Goal: Task Accomplishment & Management: Use online tool/utility

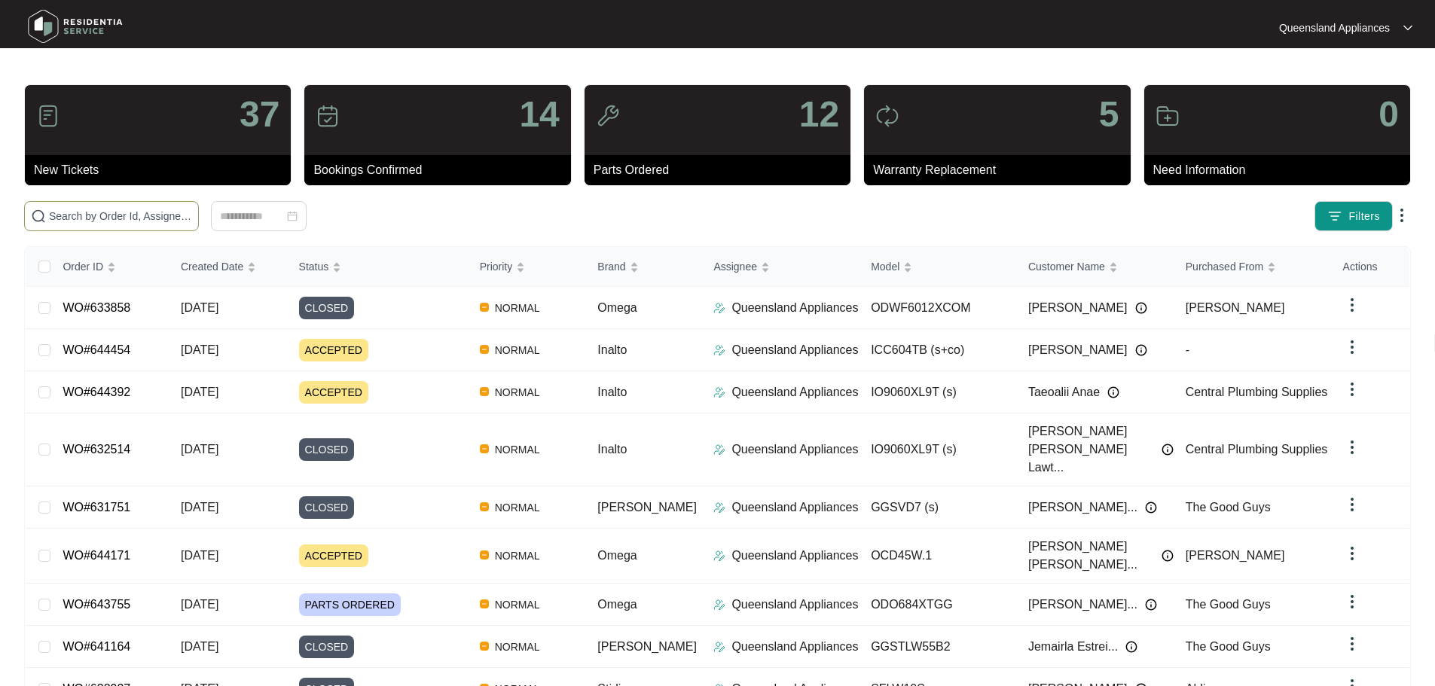
click at [192, 214] on input "text" at bounding box center [120, 216] width 143 height 17
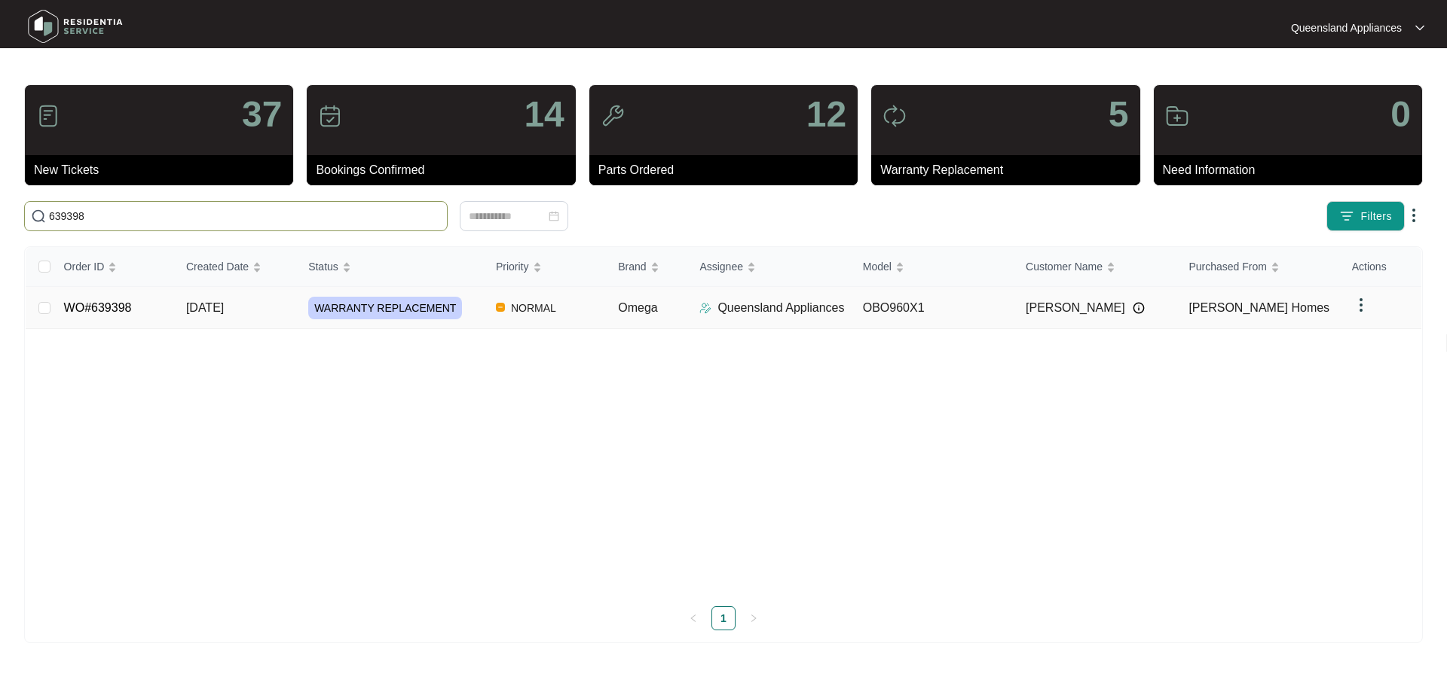
type input "639398"
click at [269, 312] on td "[DATE]" at bounding box center [235, 308] width 122 height 42
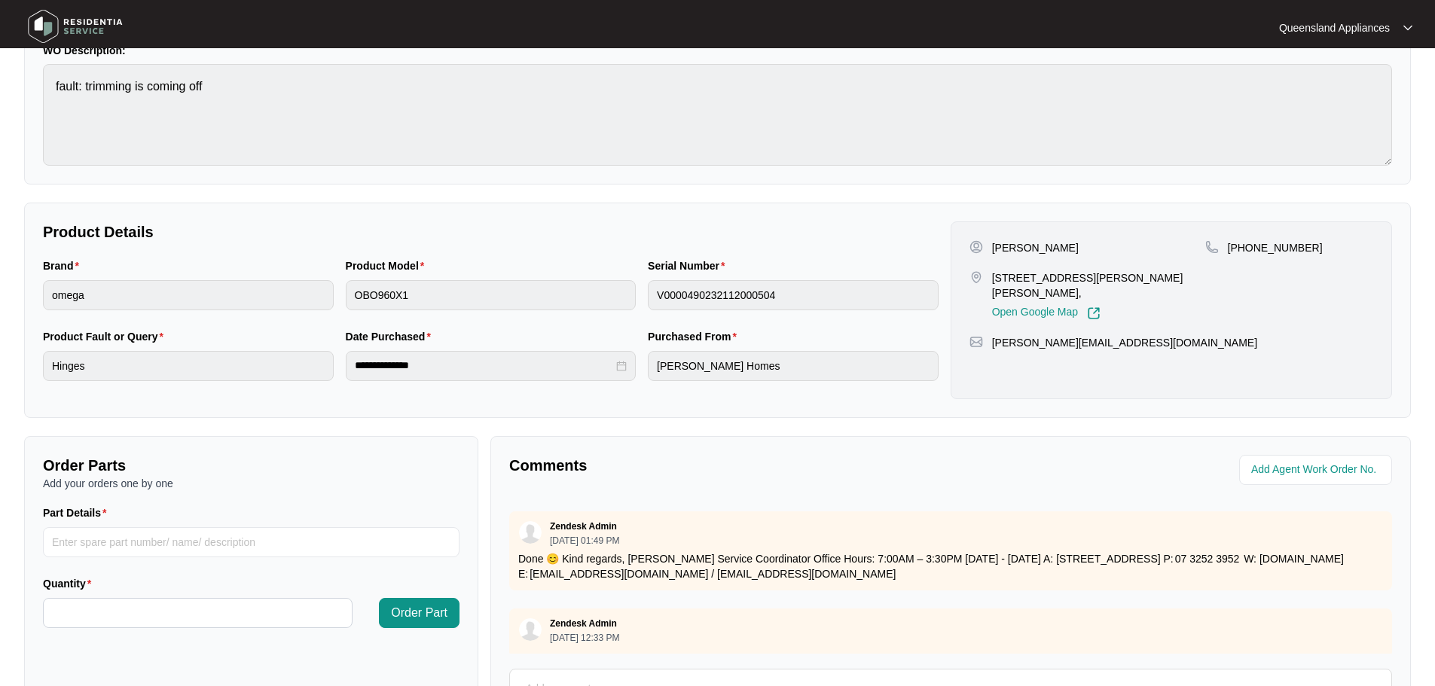
scroll to position [301, 0]
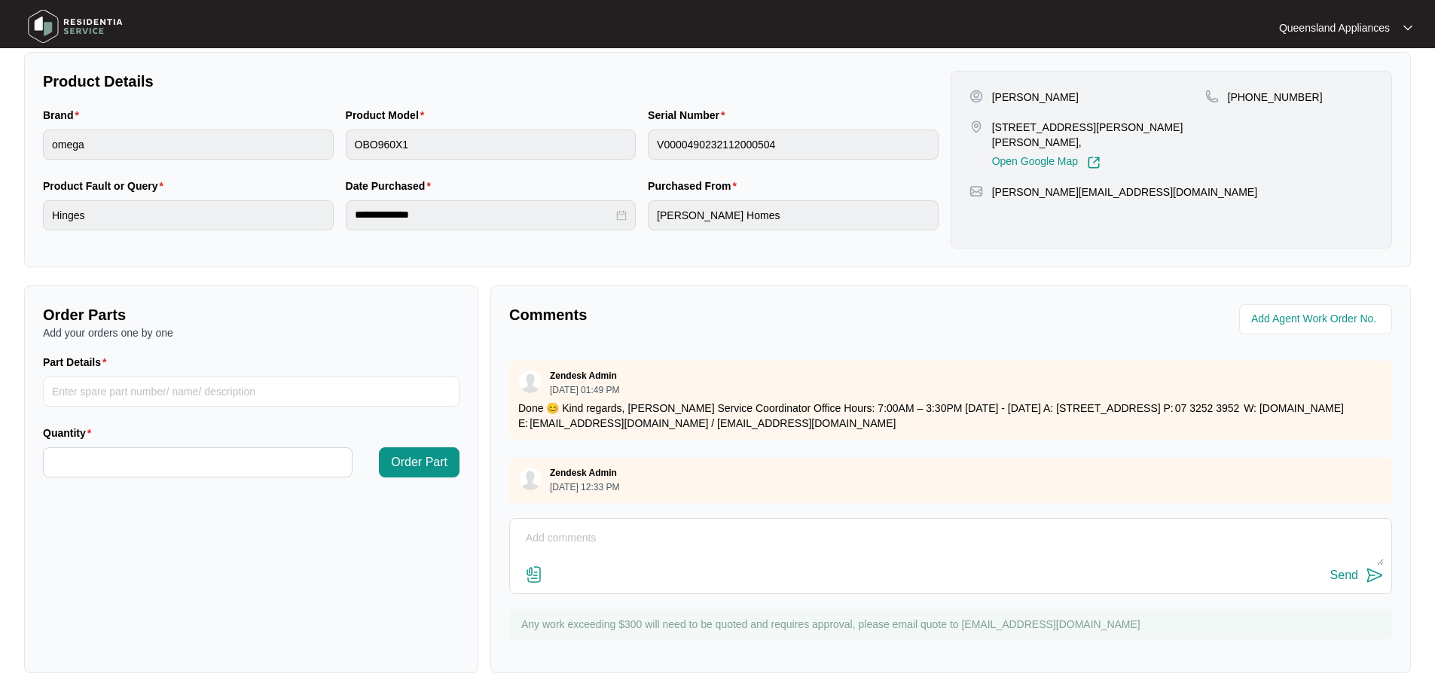
click at [625, 540] on textarea at bounding box center [951, 546] width 867 height 39
paste textarea "Called to install replacement oven where the trim is coming off. OBO960X1. Tech…"
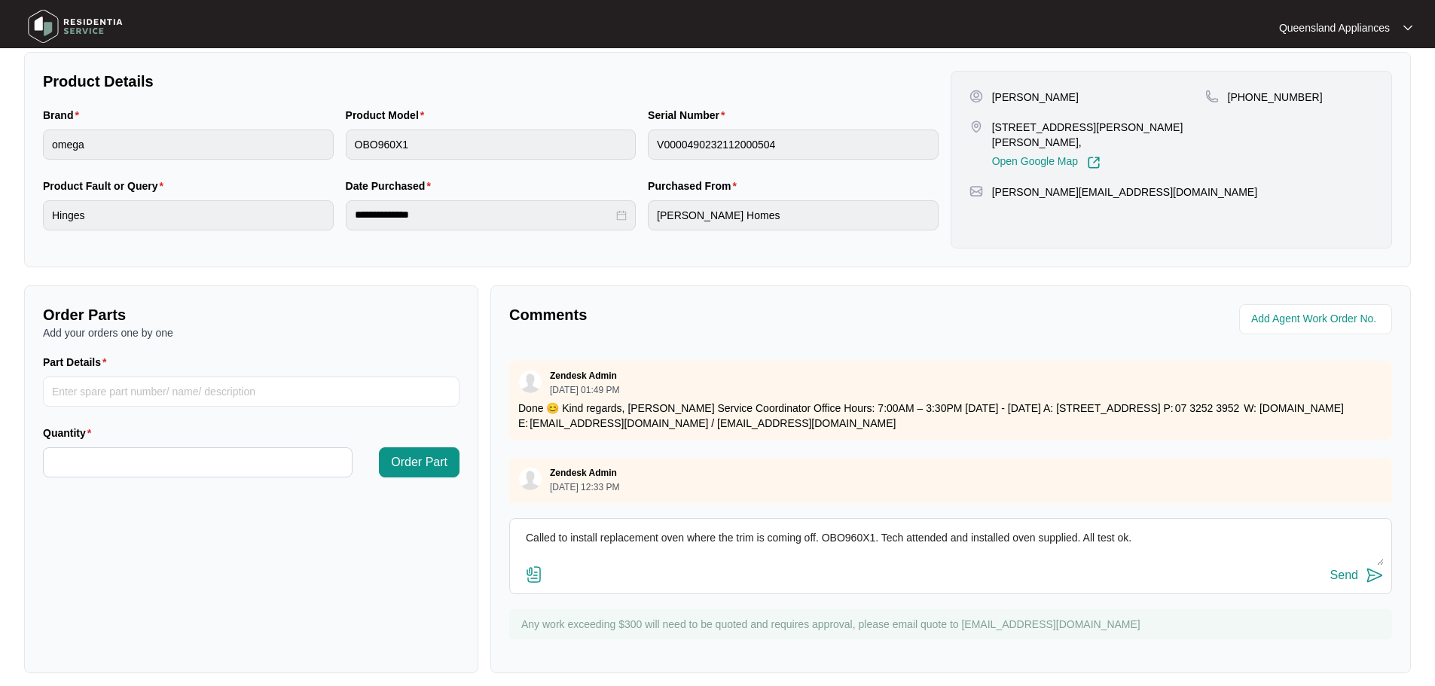
scroll to position [11, 0]
type textarea "Called to install replacement oven where the trim is coming off. OBO960X1. Tech…"
click at [1374, 583] on img at bounding box center [1375, 576] width 18 height 18
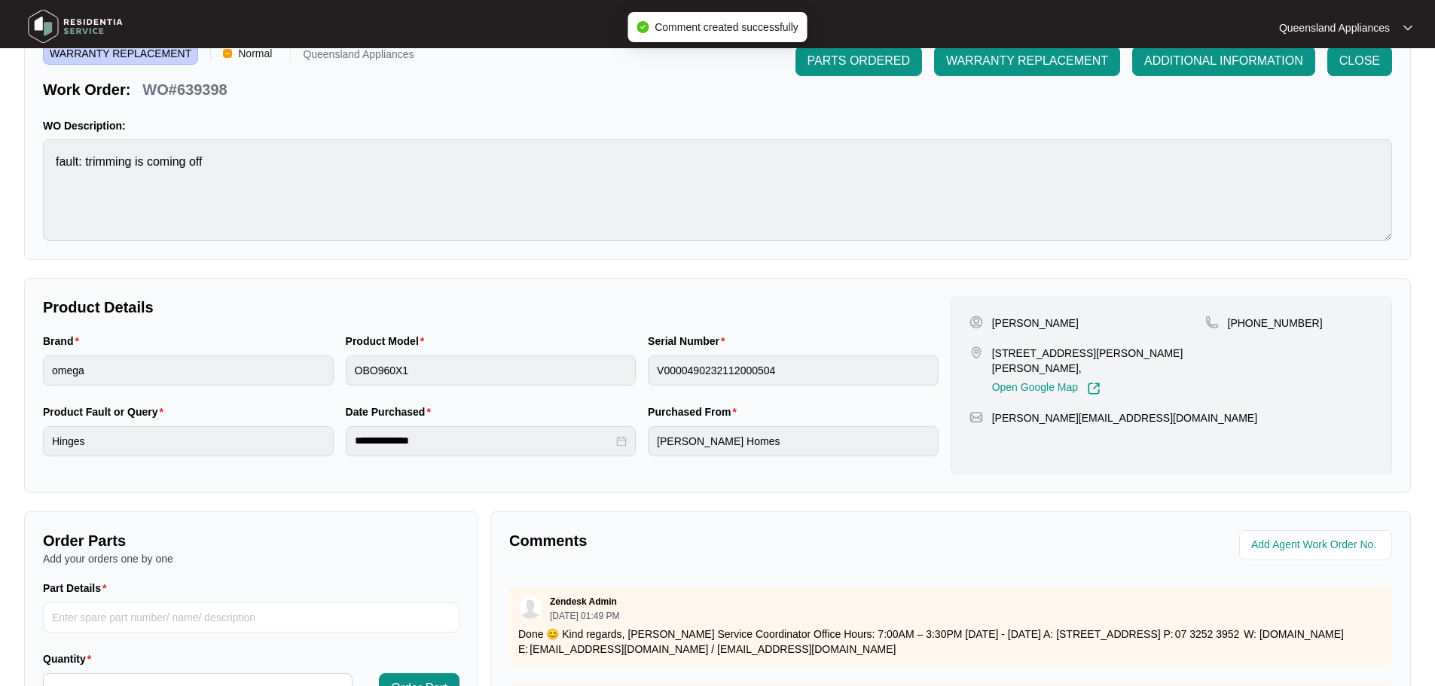
scroll to position [0, 0]
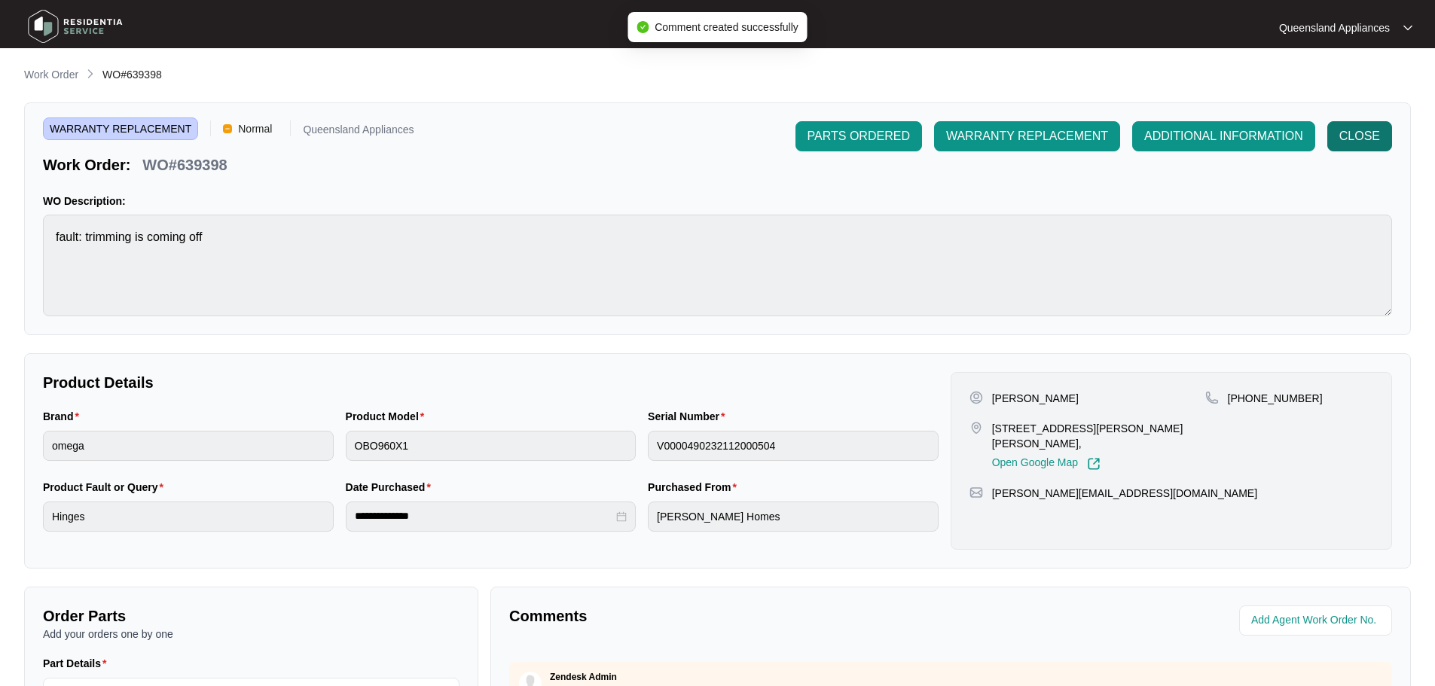
click at [1360, 136] on span "CLOSE" at bounding box center [1360, 136] width 41 height 18
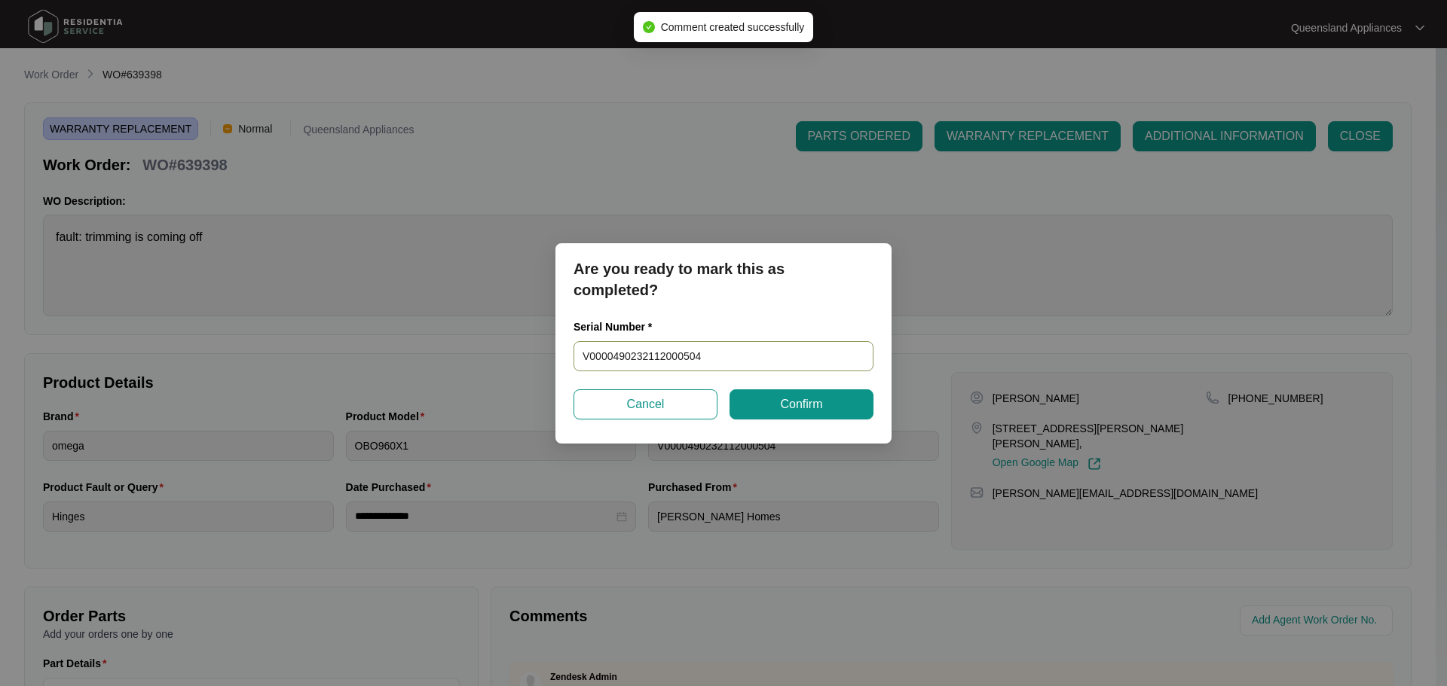
click at [689, 356] on input "V0000490232112000504" at bounding box center [723, 356] width 300 height 30
paste input "900088612308000101"
type input "900088612308000101"
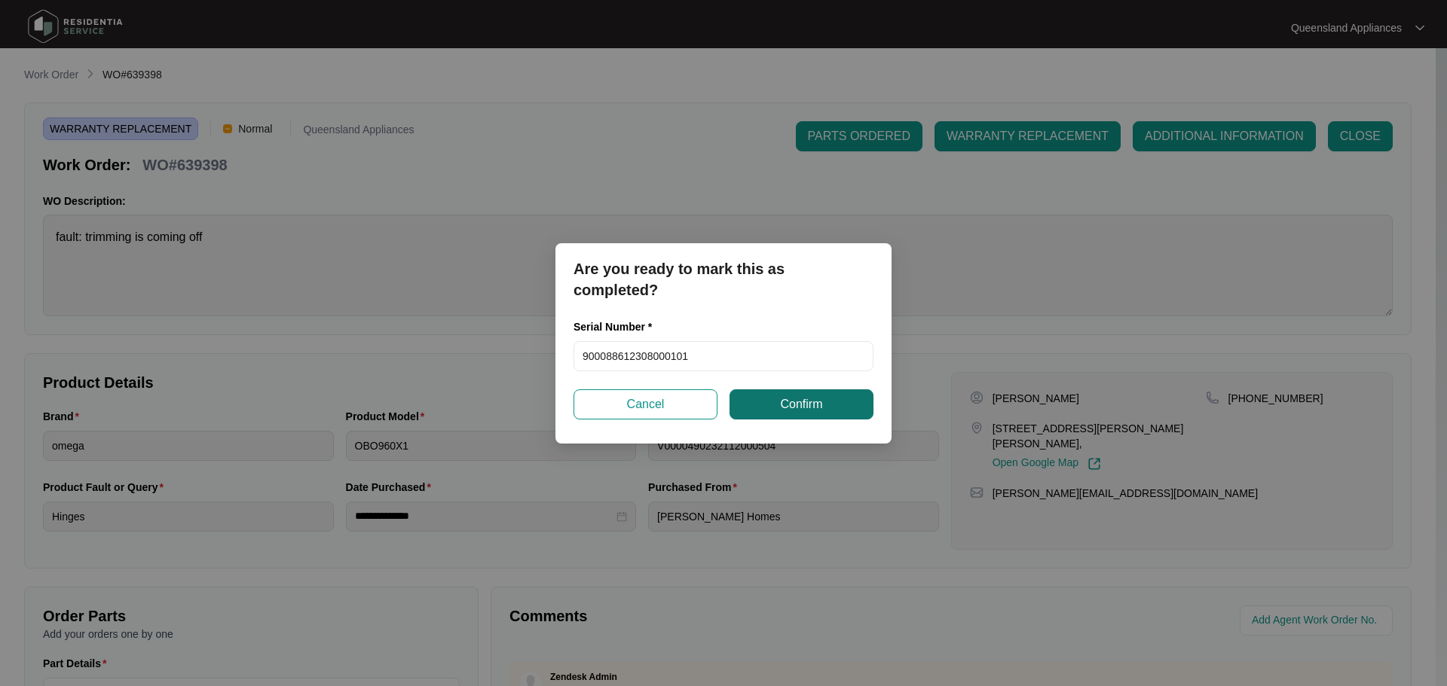
click at [760, 399] on button "Confirm" at bounding box center [801, 405] width 144 height 30
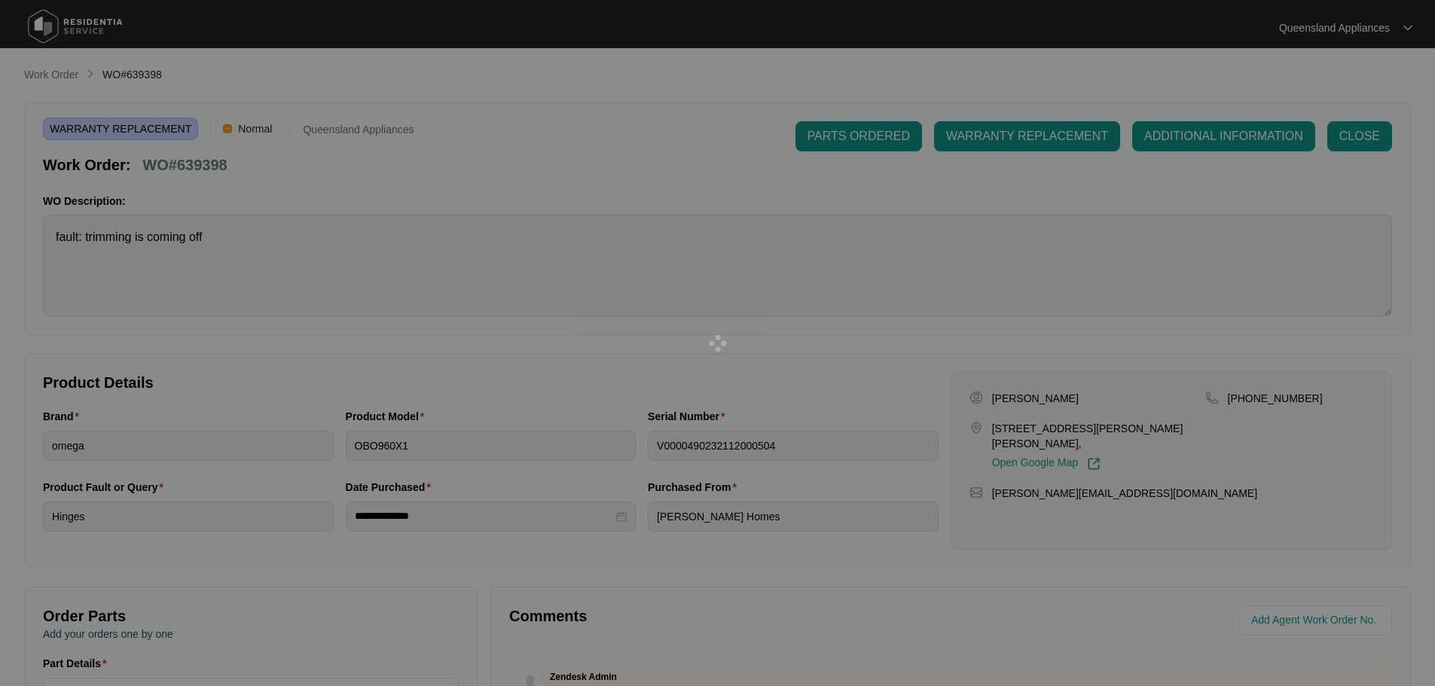
type input "900088612308000101"
